Goal: Find specific page/section: Find specific page/section

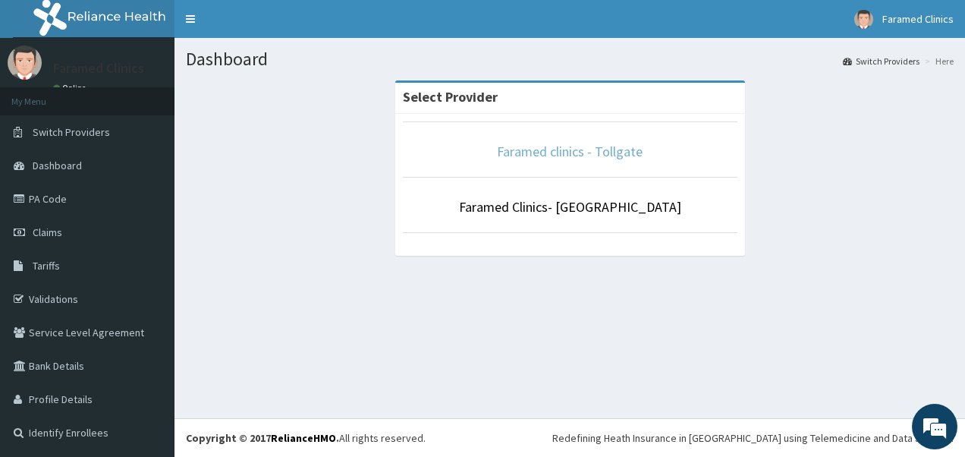
click at [596, 150] on link "Faramed clinics - Tollgate" at bounding box center [570, 151] width 146 height 17
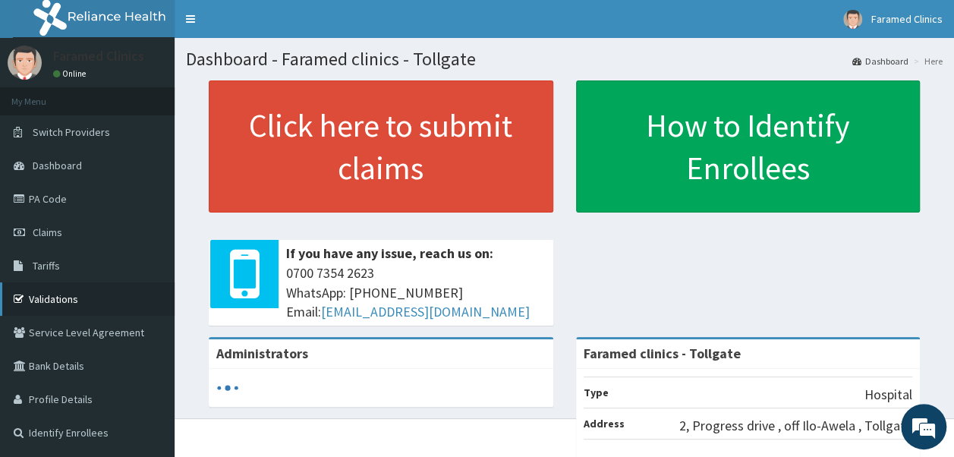
click at [60, 299] on link "Validations" at bounding box center [87, 298] width 174 height 33
